Goal: Task Accomplishment & Management: Manage account settings

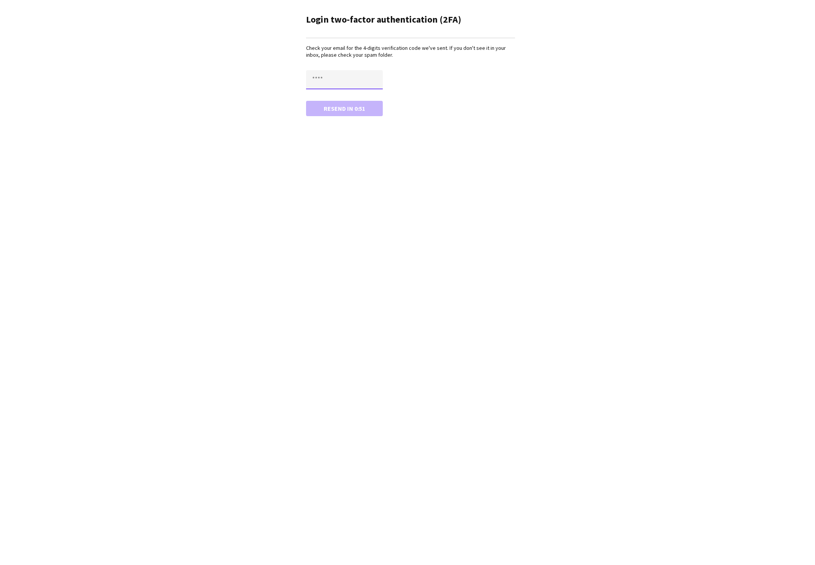
click at [336, 78] on input "text" at bounding box center [344, 79] width 77 height 19
paste input "****"
type input "****"
click at [321, 103] on button "Confirm" at bounding box center [344, 108] width 77 height 15
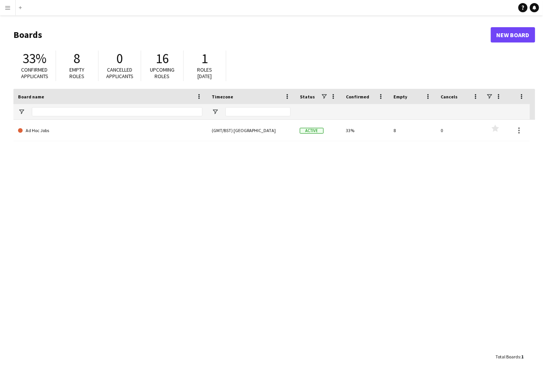
click at [277, 199] on div "Ad Hoc Jobs (GMT/BST) London Active 33% 8 0 Favourites" at bounding box center [274, 235] width 522 height 230
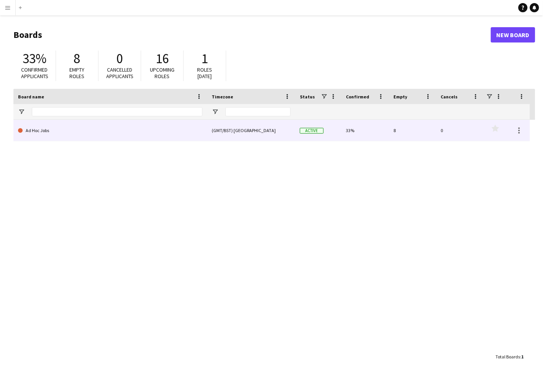
click at [41, 133] on link "Ad Hoc Jobs" at bounding box center [110, 130] width 184 height 21
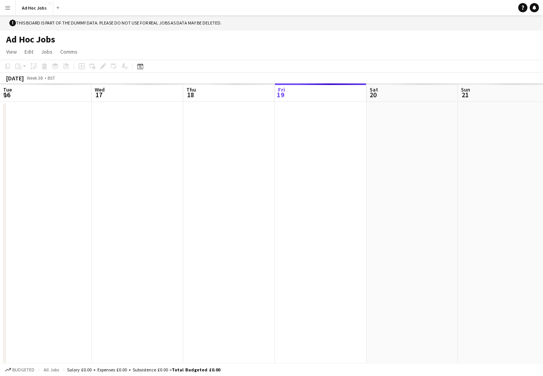
scroll to position [0, 183]
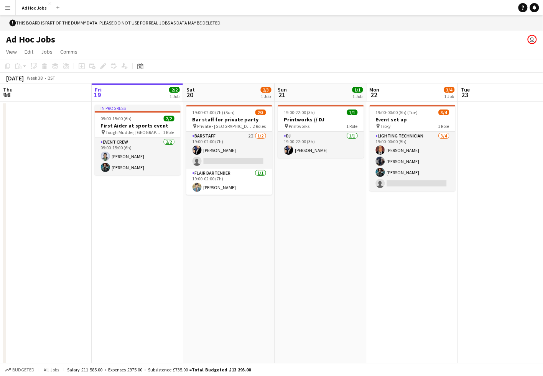
click at [12, 9] on button "Menu" at bounding box center [7, 7] width 15 height 15
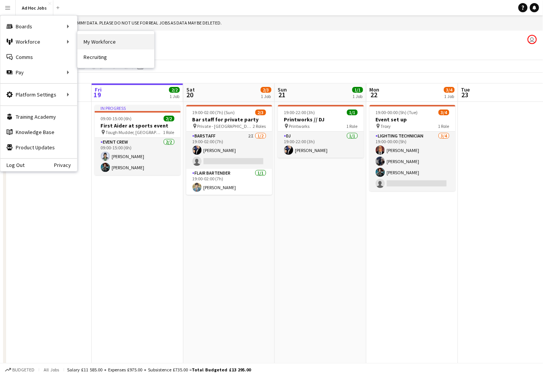
click at [94, 46] on link "My Workforce" at bounding box center [115, 41] width 77 height 15
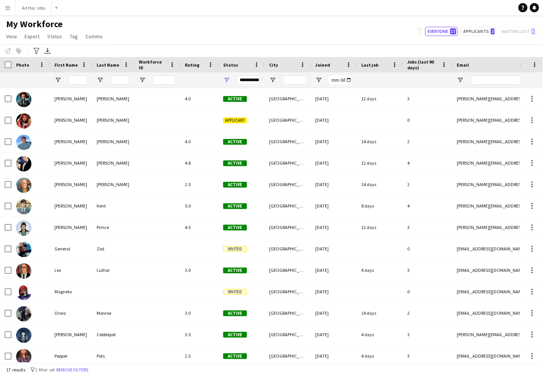
click at [8, 8] on app-icon "Menu" at bounding box center [8, 8] width 6 height 6
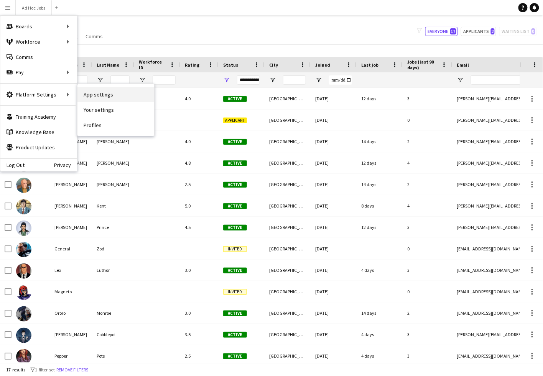
click at [102, 95] on link "App settings" at bounding box center [115, 94] width 77 height 15
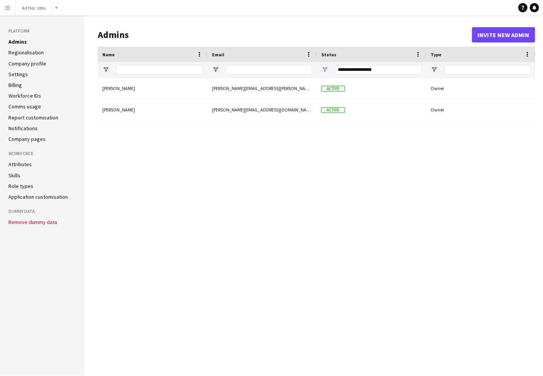
click at [117, 231] on div "Kelly Munce kelly.munce@gingerowl.co.uk Active Owner Peter Parker peter+demo-hk…" at bounding box center [316, 221] width 437 height 287
click at [498, 34] on button "Invite new admin" at bounding box center [503, 34] width 63 height 15
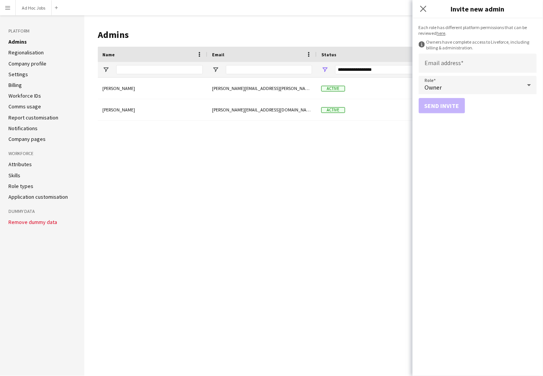
click at [440, 74] on form "Each role has different platform permissions that can be reviewed here . inform…" at bounding box center [477, 197] width 130 height 358
click at [438, 65] on input "Email address" at bounding box center [478, 63] width 118 height 19
paste input "**********"
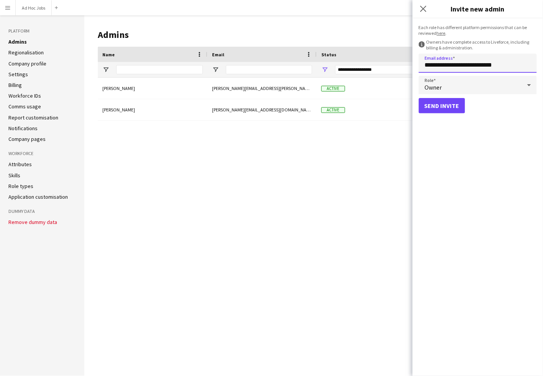
type input "**********"
click at [438, 99] on button "Send invite" at bounding box center [442, 105] width 46 height 15
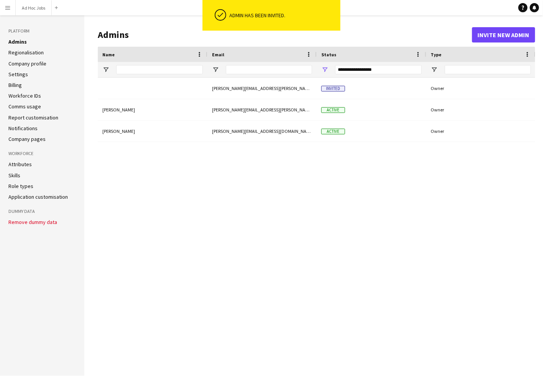
click at [420, 179] on div "Kelly Munce kelly.munce@gingerowl.co.uk Active Owner Peter Parker peter+demo-hk…" at bounding box center [316, 221] width 437 height 287
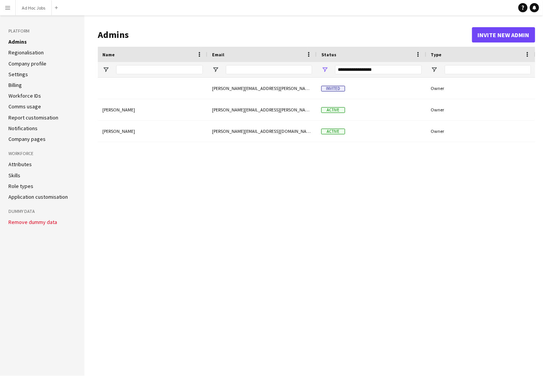
click at [6, 9] on app-icon "Menu" at bounding box center [8, 8] width 6 height 6
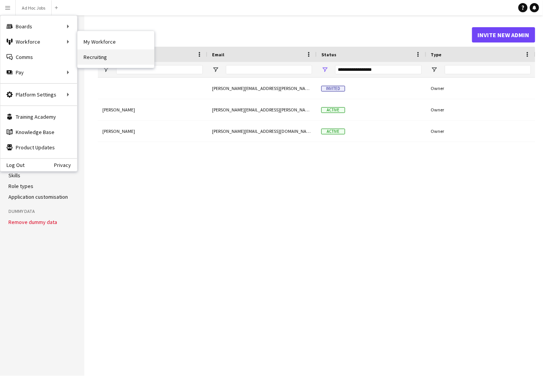
click at [99, 58] on link "Recruiting" at bounding box center [115, 56] width 77 height 15
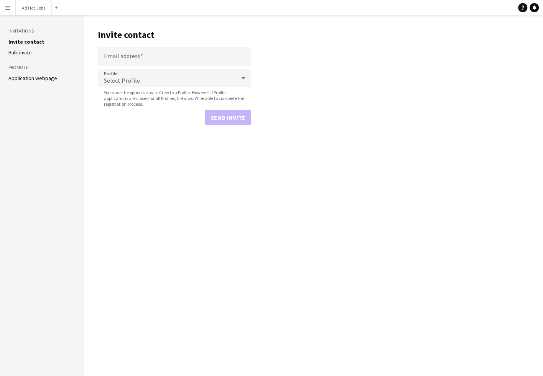
click at [436, 90] on main "Invite contact Email address Profile Select Profile You have the option to invi…" at bounding box center [313, 195] width 458 height 361
click at [522, 10] on link "Help" at bounding box center [522, 7] width 9 height 9
click at [522, 11] on link "Help" at bounding box center [522, 7] width 9 height 9
click at [230, 242] on main "Invite contact Email address Profile Select Profile You have the option to invi…" at bounding box center [313, 195] width 458 height 361
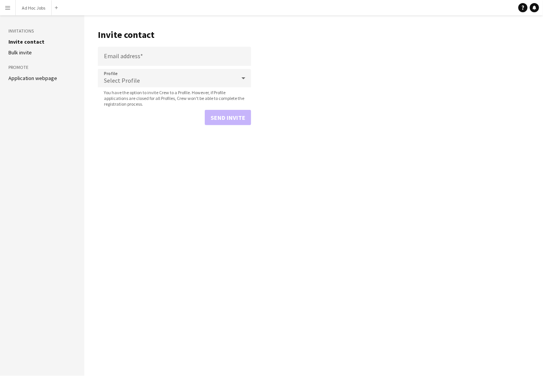
click at [194, 231] on main "Invite contact Email address Profile Select Profile You have the option to invi…" at bounding box center [313, 195] width 458 height 361
click at [7, 9] on app-icon "Menu" at bounding box center [8, 8] width 6 height 6
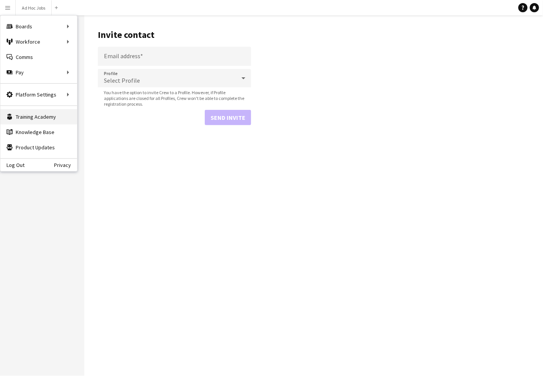
click at [42, 117] on link "Training Academy Training Academy" at bounding box center [38, 116] width 77 height 15
click at [38, 133] on link "Knowledge Base Knowledge Base" at bounding box center [38, 132] width 77 height 15
click at [146, 148] on main "Invite contact Email address Profile Select Profile You have the option to invi…" at bounding box center [313, 195] width 458 height 361
